Goal: Information Seeking & Learning: Learn about a topic

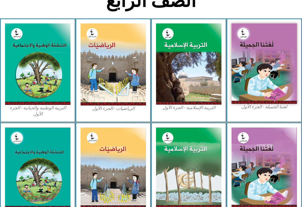
scroll to position [140, 0]
click at [174, 66] on img at bounding box center [188, 63] width 65 height 81
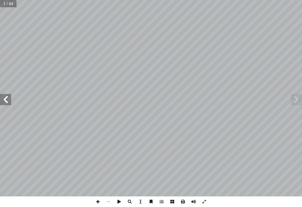
click at [295, 104] on span at bounding box center [296, 99] width 11 height 11
click at [295, 101] on span at bounding box center [296, 99] width 11 height 11
click at [297, 99] on span at bounding box center [296, 99] width 11 height 11
click at [297, 96] on span at bounding box center [296, 99] width 11 height 11
click at [298, 99] on span at bounding box center [296, 99] width 11 height 11
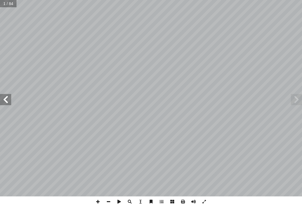
click at [10, 100] on span at bounding box center [5, 99] width 11 height 11
click at [3, 101] on span at bounding box center [5, 99] width 11 height 11
click at [4, 96] on span at bounding box center [5, 99] width 11 height 11
click at [8, 98] on span at bounding box center [5, 99] width 11 height 11
click at [4, 96] on span at bounding box center [5, 99] width 11 height 11
